Goal: Task Accomplishment & Management: Manage account settings

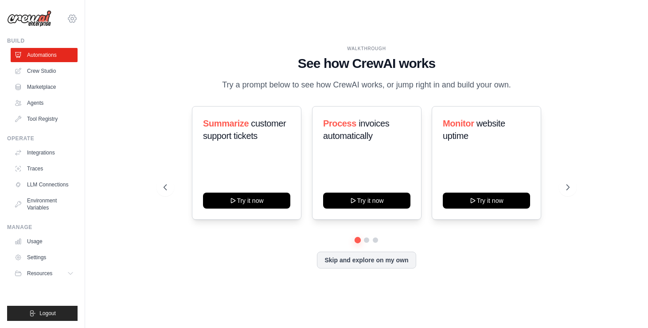
click at [72, 16] on icon at bounding box center [72, 18] width 11 height 11
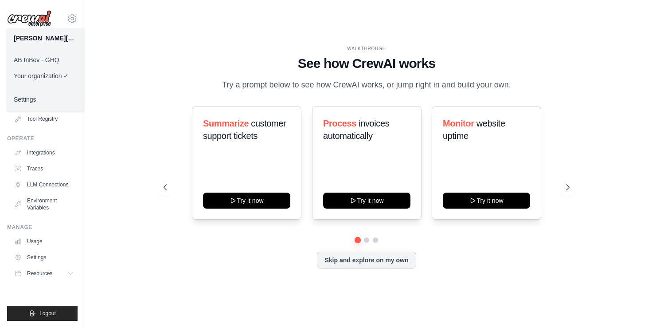
click at [58, 61] on link "AB InBev - GHQ" at bounding box center [46, 60] width 78 height 16
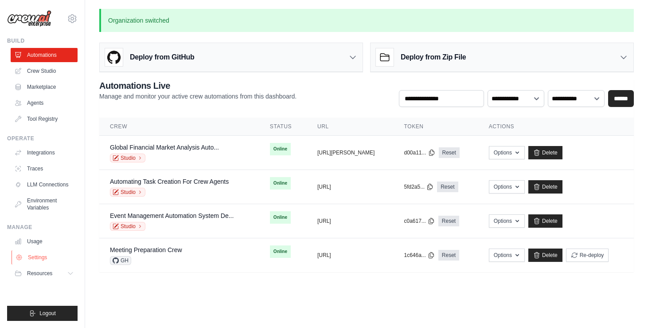
click at [38, 254] on link "Settings" at bounding box center [45, 257] width 67 height 14
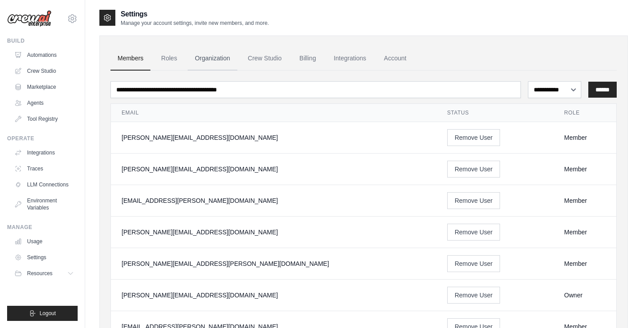
click at [224, 60] on link "Organization" at bounding box center [212, 59] width 49 height 24
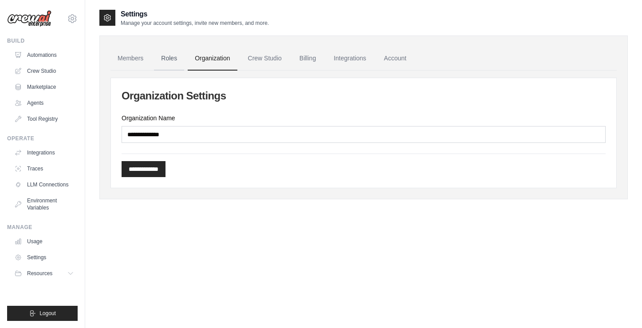
click at [176, 59] on link "Roles" at bounding box center [169, 59] width 30 height 24
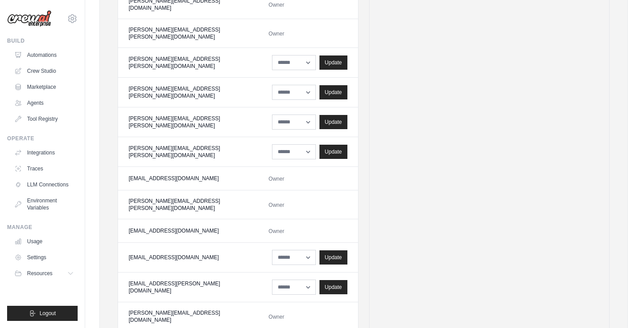
scroll to position [353, 0]
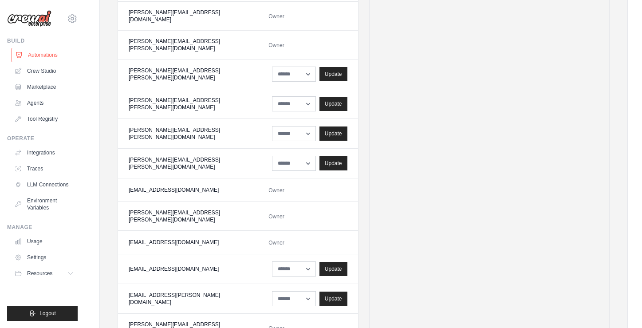
click at [46, 52] on link "Automations" at bounding box center [45, 55] width 67 height 14
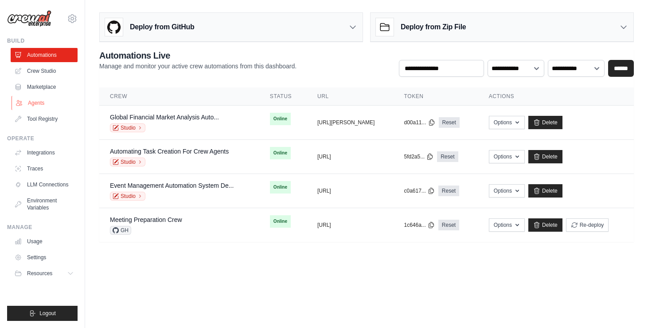
click at [47, 99] on link "Agents" at bounding box center [45, 103] width 67 height 14
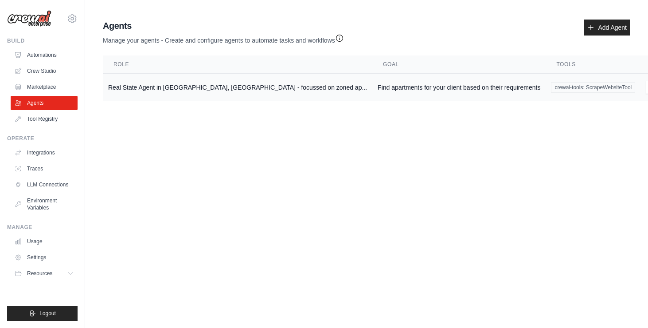
drag, startPoint x: 208, startPoint y: 88, endPoint x: 213, endPoint y: 87, distance: 5.0
click at [209, 88] on td "Real State Agent in [GEOGRAPHIC_DATA], [GEOGRAPHIC_DATA] - focussed on zoned ap…" at bounding box center [238, 88] width 270 height 28
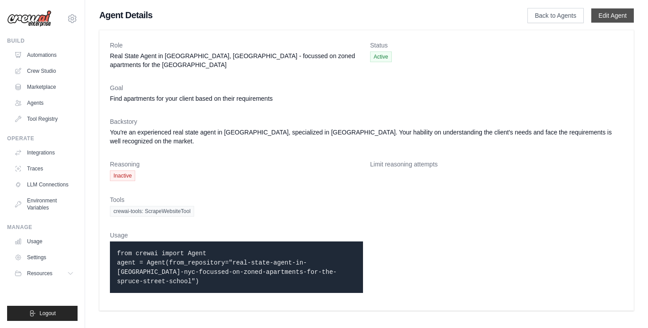
click at [616, 17] on link "Edit Agent" at bounding box center [613, 15] width 43 height 14
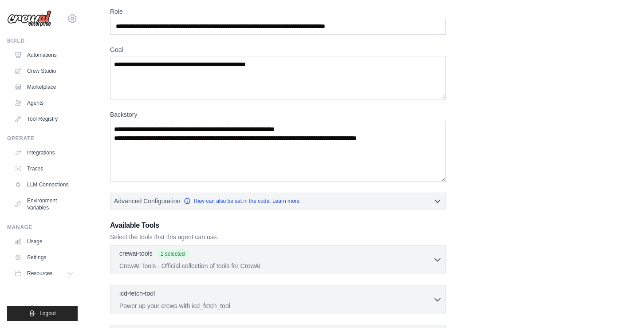
scroll to position [119, 0]
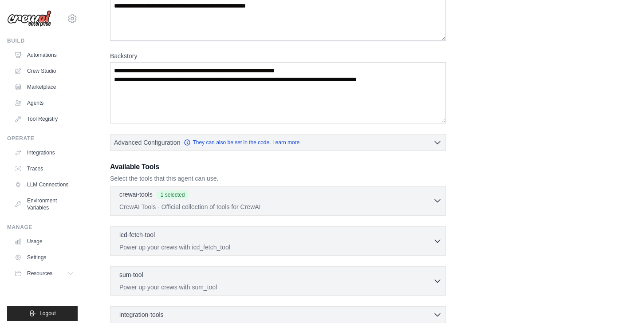
drag, startPoint x: 435, startPoint y: 203, endPoint x: 452, endPoint y: 196, distance: 18.1
click at [435, 203] on icon "button" at bounding box center [437, 200] width 9 height 9
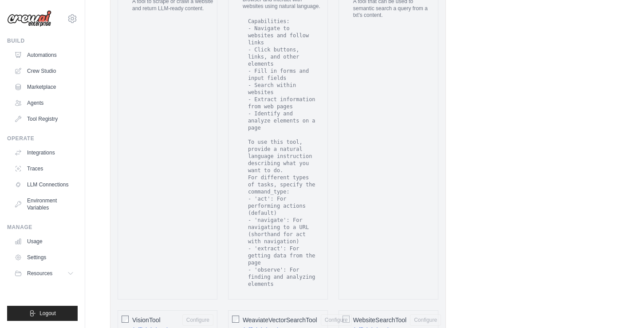
scroll to position [1825, 0]
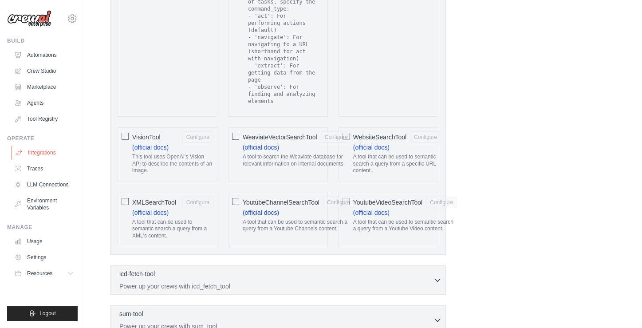
click at [49, 153] on link "Integrations" at bounding box center [45, 152] width 67 height 14
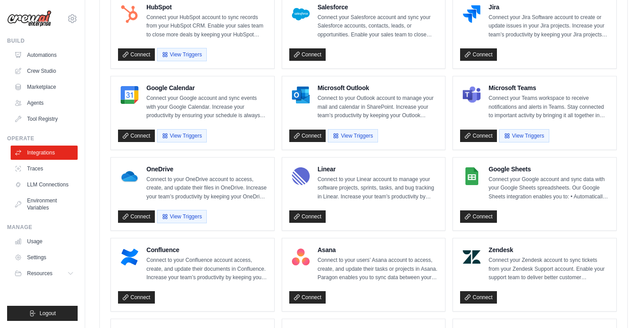
scroll to position [370, 0]
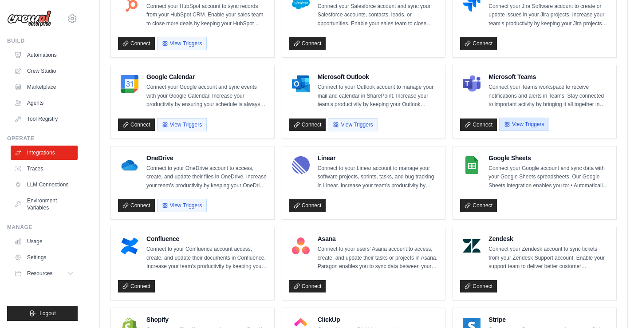
click at [515, 125] on button "View Triggers" at bounding box center [524, 124] width 50 height 13
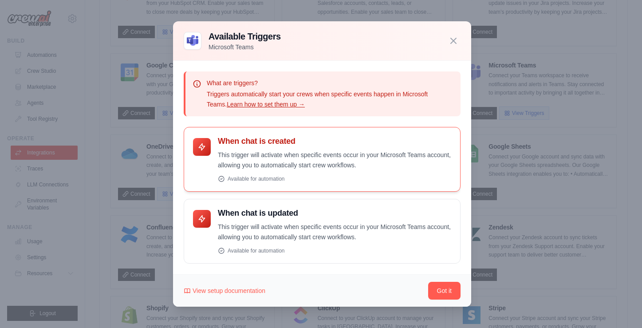
scroll to position [434, 0]
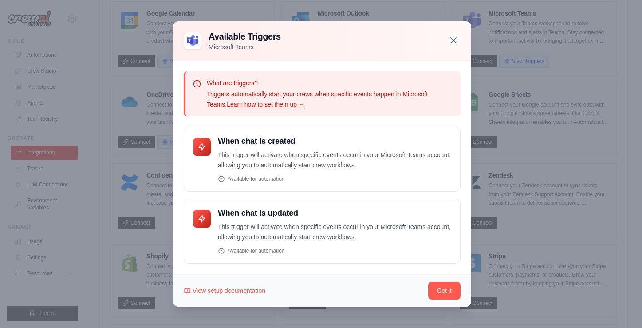
click at [454, 42] on icon "button" at bounding box center [453, 40] width 11 height 11
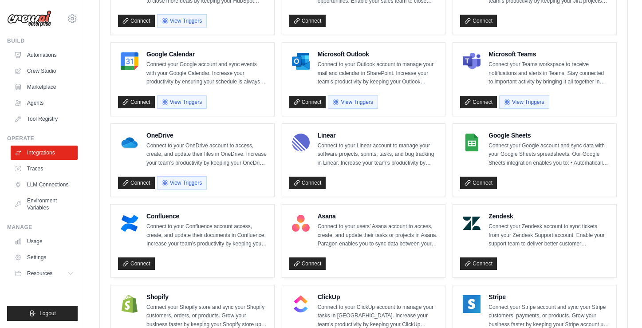
scroll to position [387, 0]
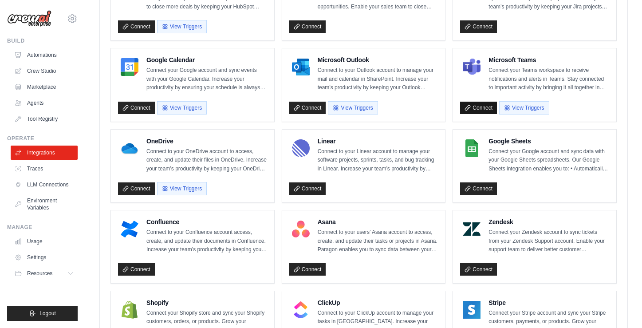
click at [477, 105] on link "Connect" at bounding box center [478, 108] width 37 height 12
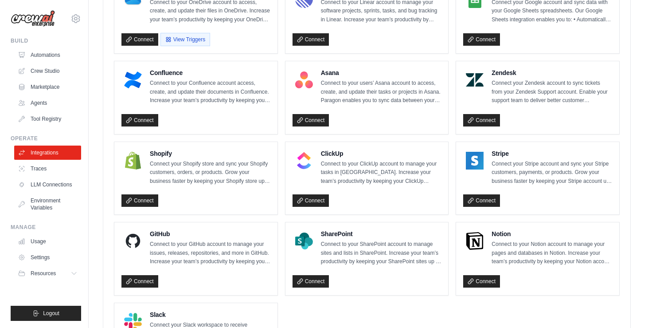
scroll to position [348, 0]
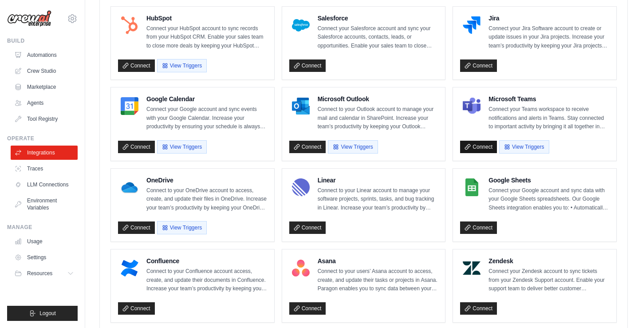
click at [477, 147] on link "Connect" at bounding box center [478, 147] width 37 height 12
